Goal: Task Accomplishment & Management: Use online tool/utility

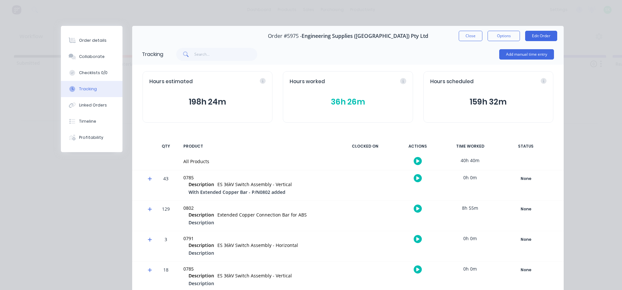
scroll to position [106, 0]
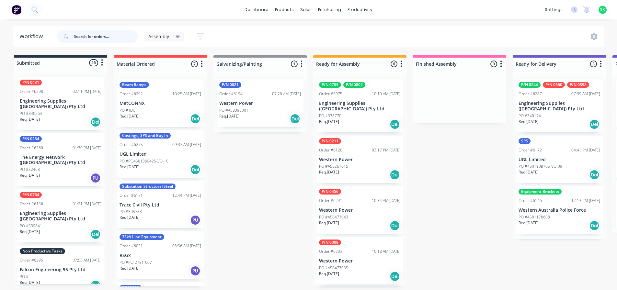
click at [93, 38] on input "text" at bounding box center [106, 36] width 64 height 13
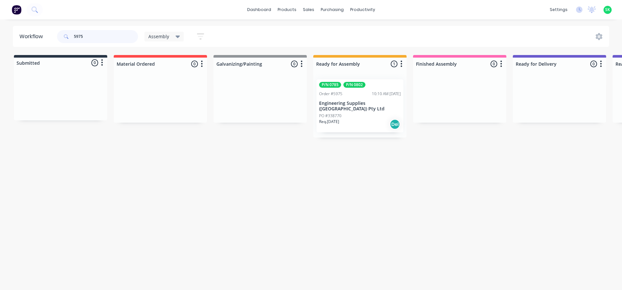
type input "5975"
click at [358, 113] on div "PO #338770" at bounding box center [360, 116] width 82 height 6
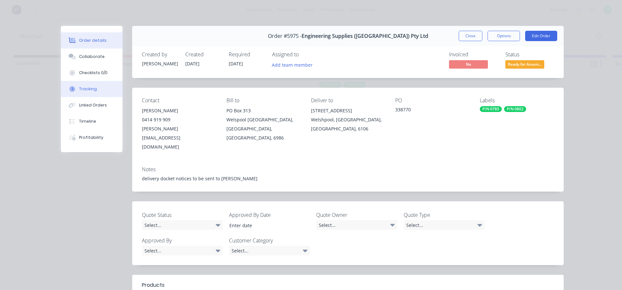
click at [74, 93] on button "Tracking" at bounding box center [92, 89] width 62 height 16
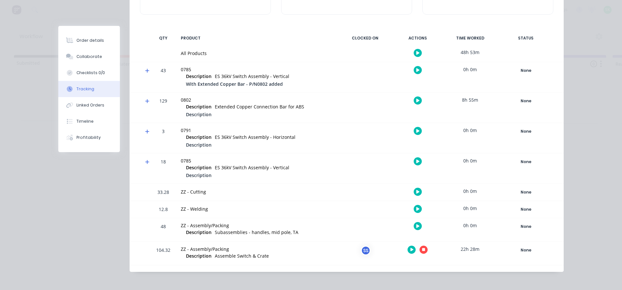
scroll to position [110, 0]
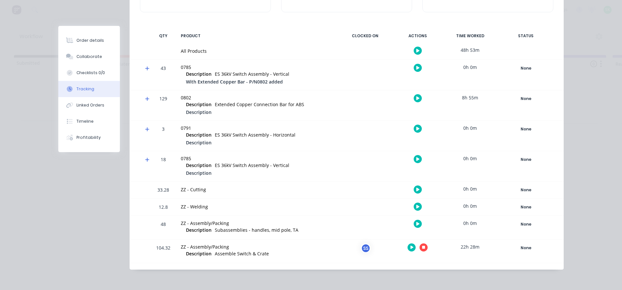
click at [424, 247] on button "button" at bounding box center [424, 248] width 8 height 8
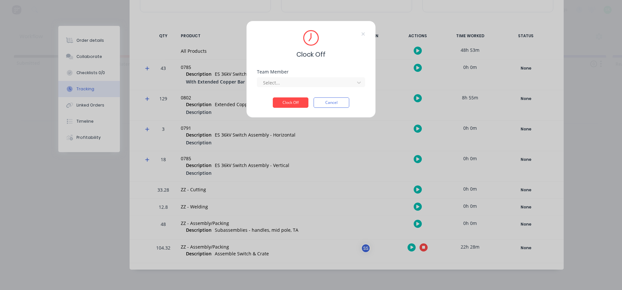
scroll to position [106, 0]
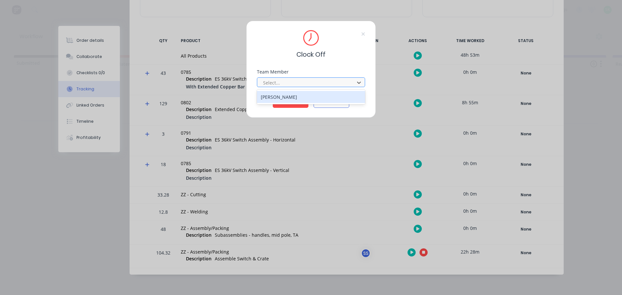
click at [345, 84] on div at bounding box center [306, 83] width 89 height 8
click at [312, 97] on div "[PERSON_NAME]" at bounding box center [311, 97] width 108 height 12
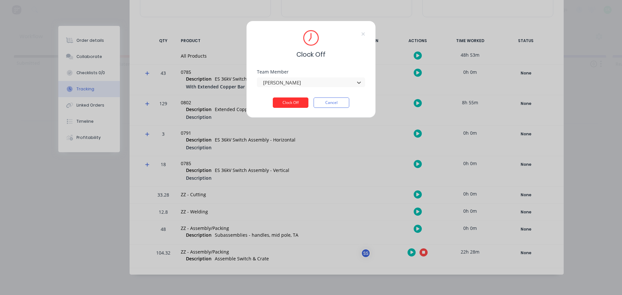
click at [302, 102] on button "Clock Off" at bounding box center [291, 103] width 36 height 10
